Goal: Information Seeking & Learning: Understand process/instructions

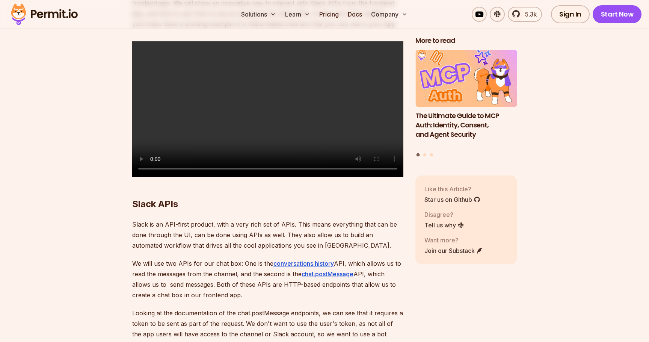
scroll to position [648, 0]
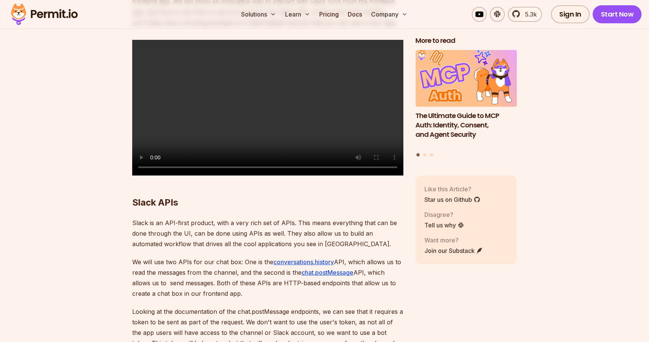
click at [326, 155] on video "Sorry, your browser doesn't support embedded videos." at bounding box center [267, 108] width 271 height 136
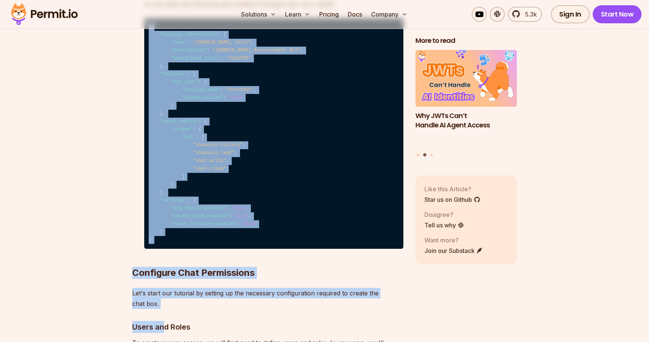
scroll to position [1437, 0]
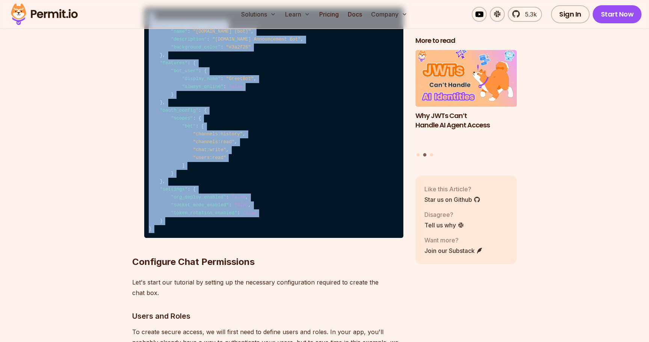
drag, startPoint x: 150, startPoint y: 121, endPoint x: 177, endPoint y: 247, distance: 129.5
copy code "{ "display_information" : { "name" : "[DOMAIN_NAME] (bot)" , "description" : "[…"
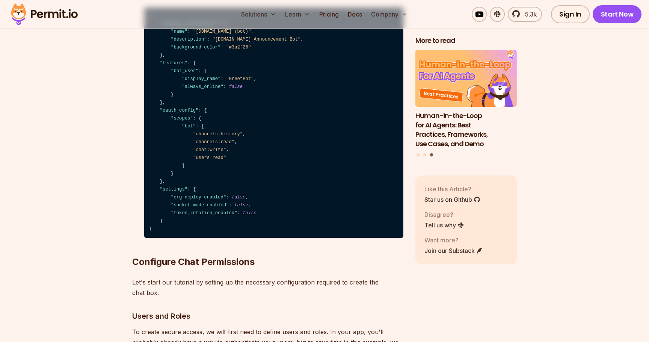
click at [244, 135] on code "{ "display_information" : { "name" : "[DOMAIN_NAME] (bot)" , "description" : "[…" at bounding box center [273, 123] width 259 height 230
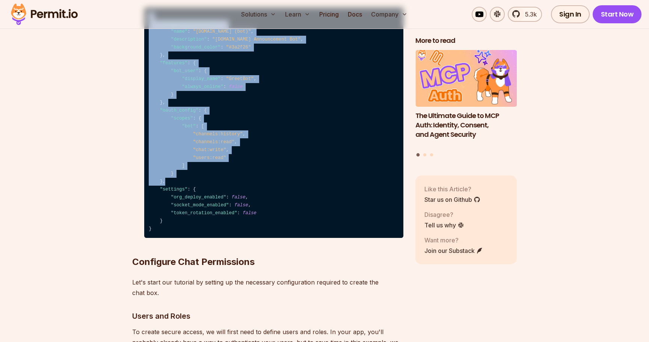
drag, startPoint x: 168, startPoint y: 199, endPoint x: 115, endPoint y: 36, distance: 171.4
copy code "{ "display_information" : { "name" : "[DOMAIN_NAME] (bot)" , "description" : "[…"
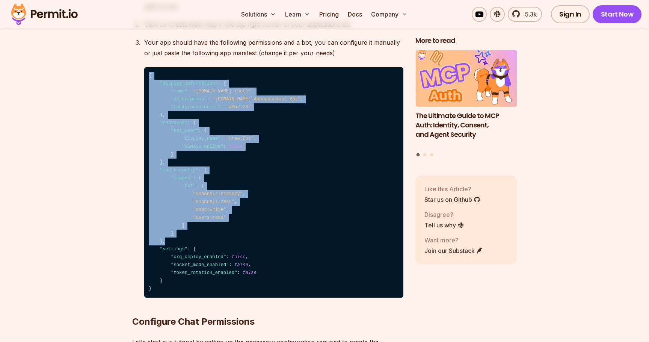
scroll to position [1387, 0]
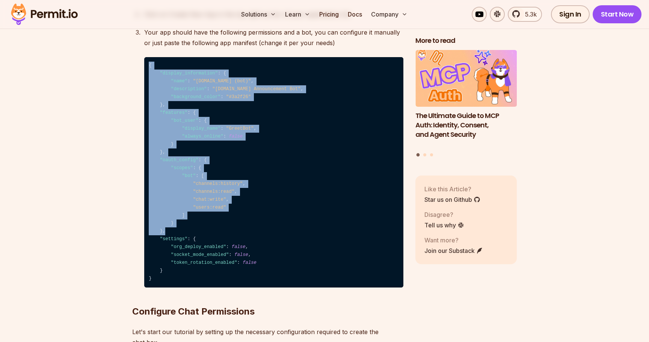
click at [324, 167] on code "{ "display_information" : { "name" : "[DOMAIN_NAME] (bot)" , "description" : "[…" at bounding box center [273, 172] width 259 height 230
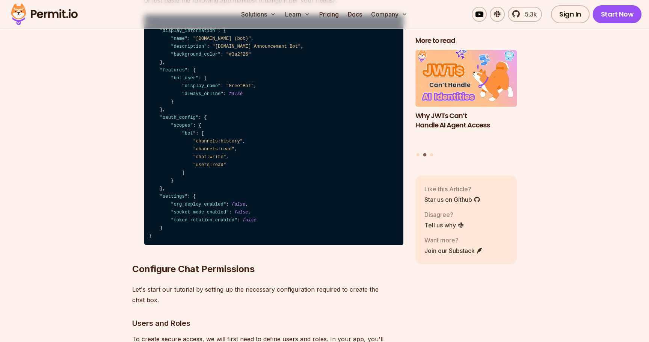
scroll to position [1433, 0]
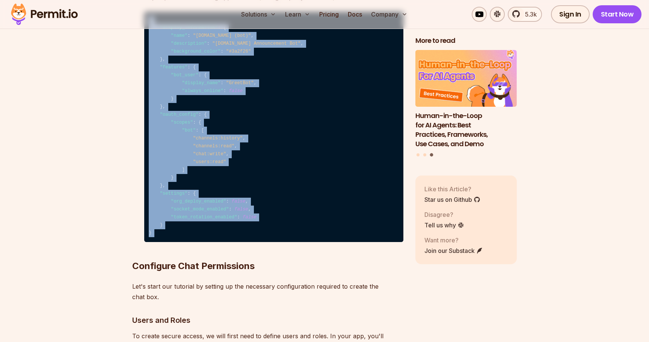
drag, startPoint x: 149, startPoint y: 36, endPoint x: 192, endPoint y: 252, distance: 219.8
copy code "{ "display_information" : { "name" : "[DOMAIN_NAME] (bot)" , "description" : "[…"
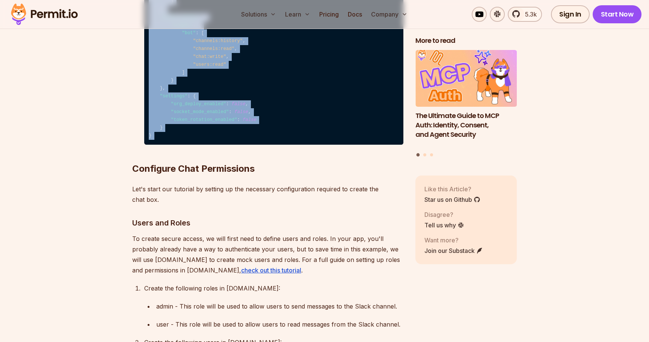
scroll to position [1569, 0]
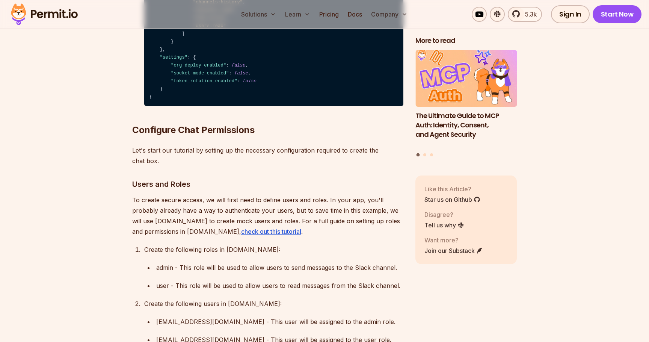
click at [287, 220] on p "To create secure access, we will first need to define users and roles. In your …" at bounding box center [267, 216] width 271 height 42
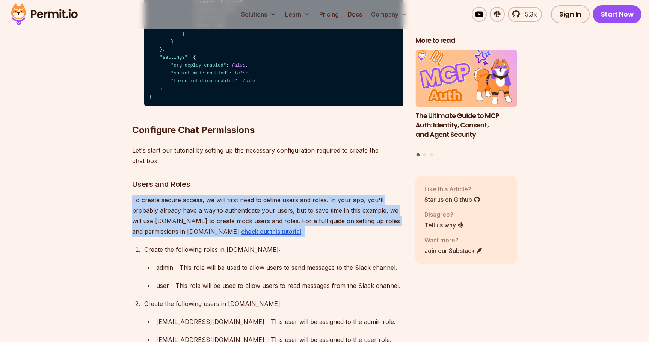
click at [287, 220] on p "To create secure access, we will first need to define users and roles. In your …" at bounding box center [267, 216] width 271 height 42
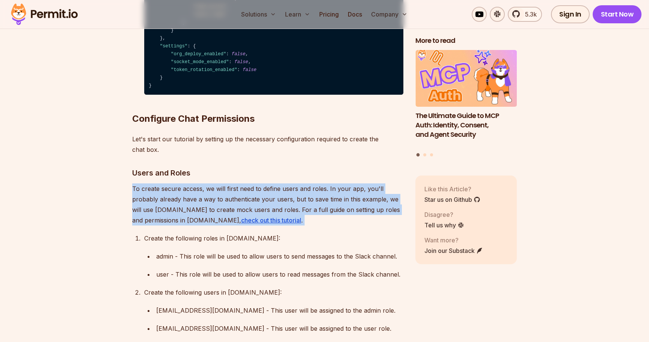
scroll to position [1583, 0]
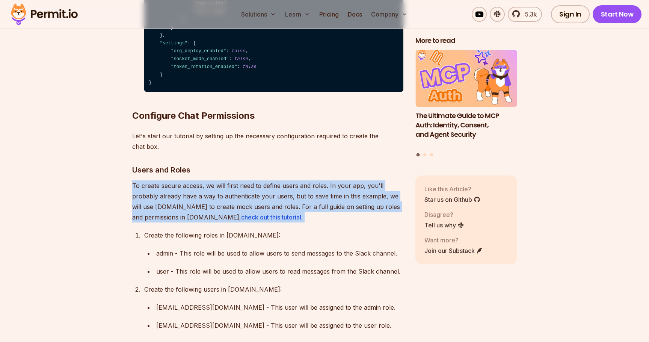
click at [258, 222] on p "To create secure access, we will first need to define users and roles. In your …" at bounding box center [267, 201] width 271 height 42
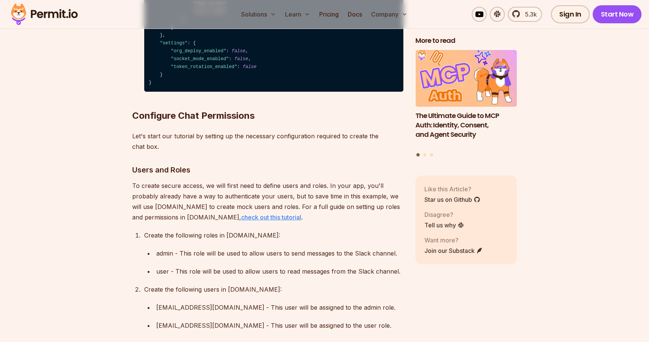
click at [256, 221] on u "check out this tutorial" at bounding box center [271, 217] width 60 height 8
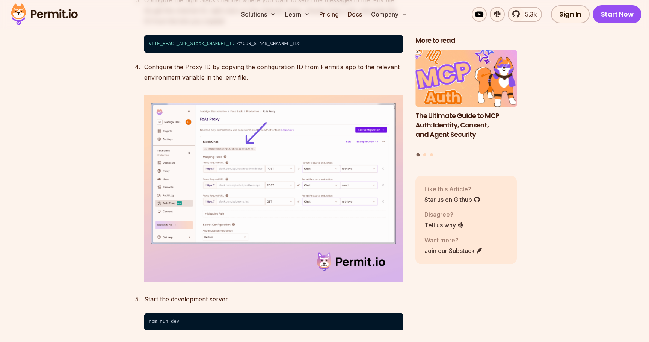
scroll to position [3402, 0]
